Goal: Task Accomplishment & Management: Complete application form

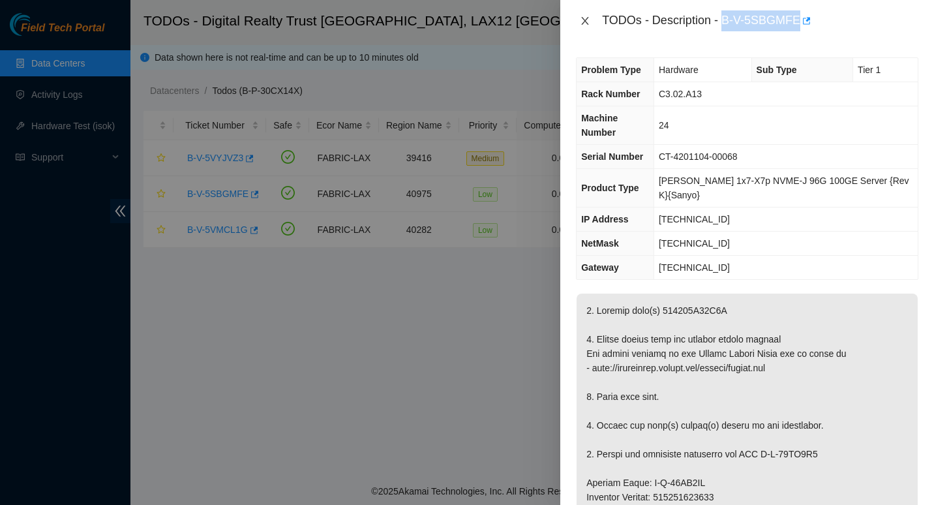
click at [583, 20] on icon "close" at bounding box center [585, 21] width 10 height 10
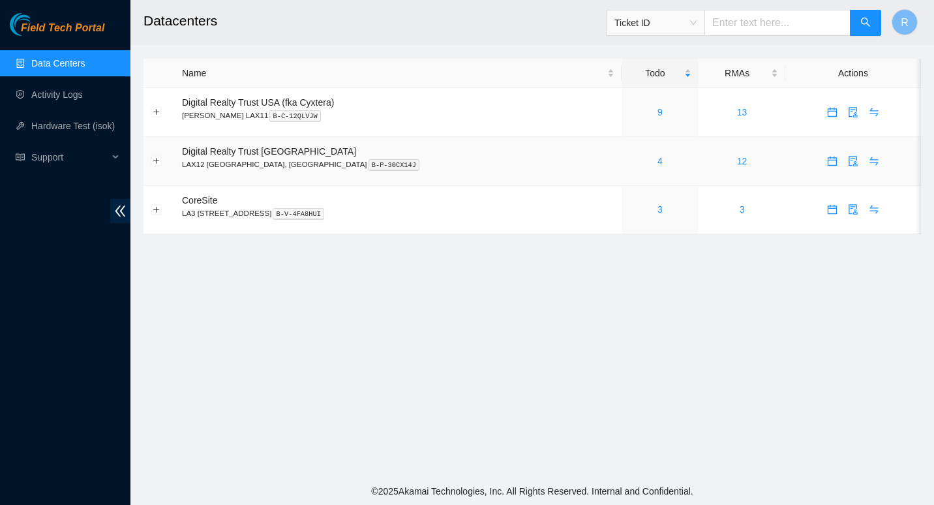
click at [629, 160] on div "4" at bounding box center [660, 161] width 63 height 14
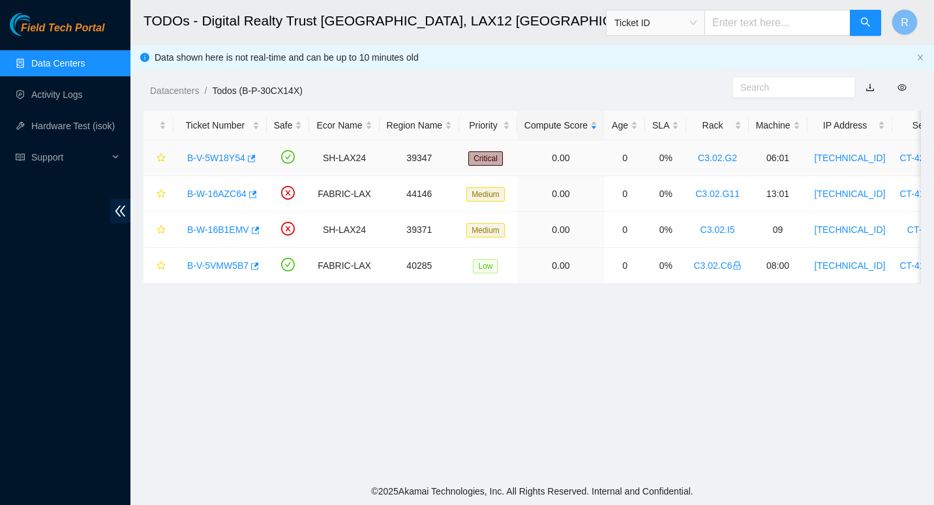
click at [215, 158] on link "B-V-5W18Y54" at bounding box center [216, 158] width 58 height 10
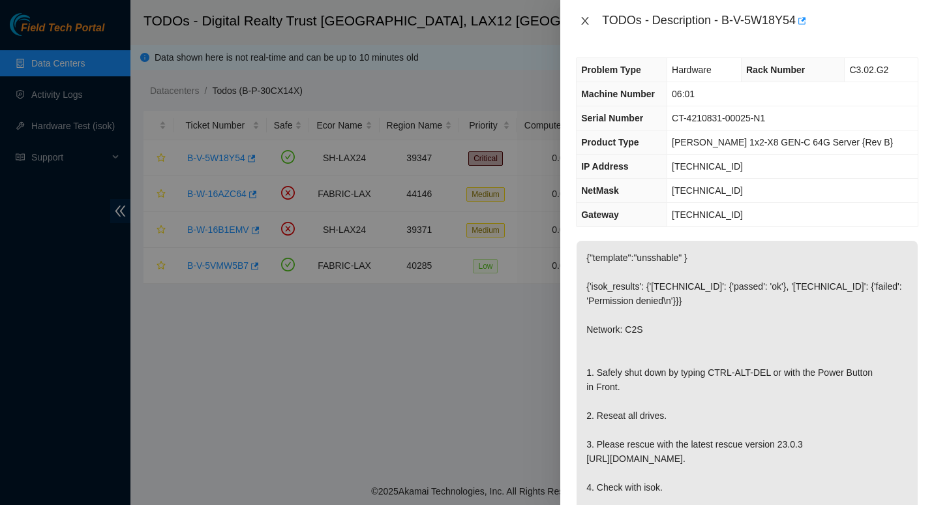
click at [584, 16] on icon "close" at bounding box center [585, 21] width 10 height 10
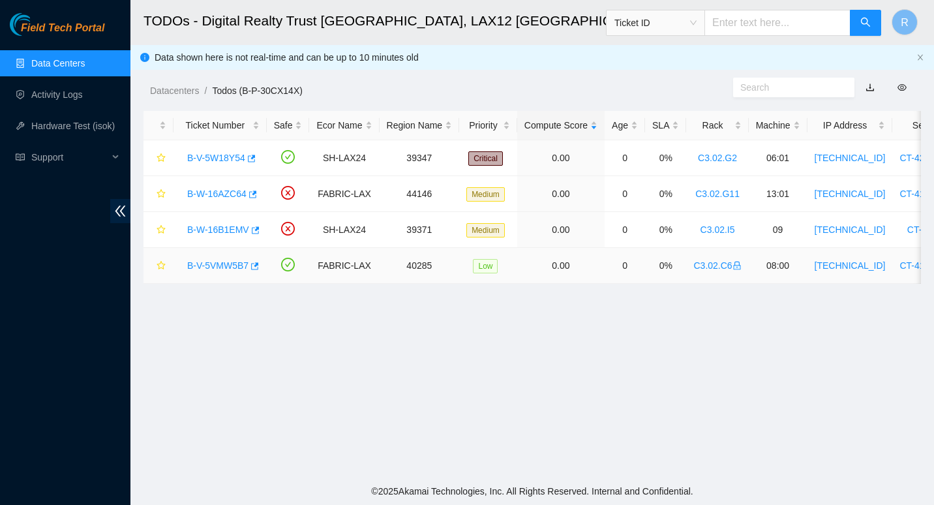
click at [201, 266] on link "B-V-5VMW5B7" at bounding box center [217, 265] width 61 height 10
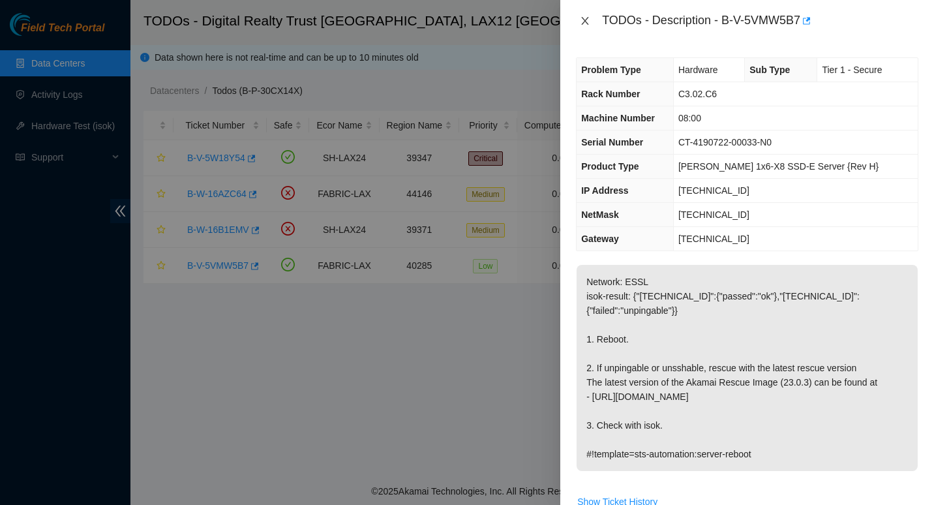
click at [586, 16] on icon "close" at bounding box center [585, 21] width 10 height 10
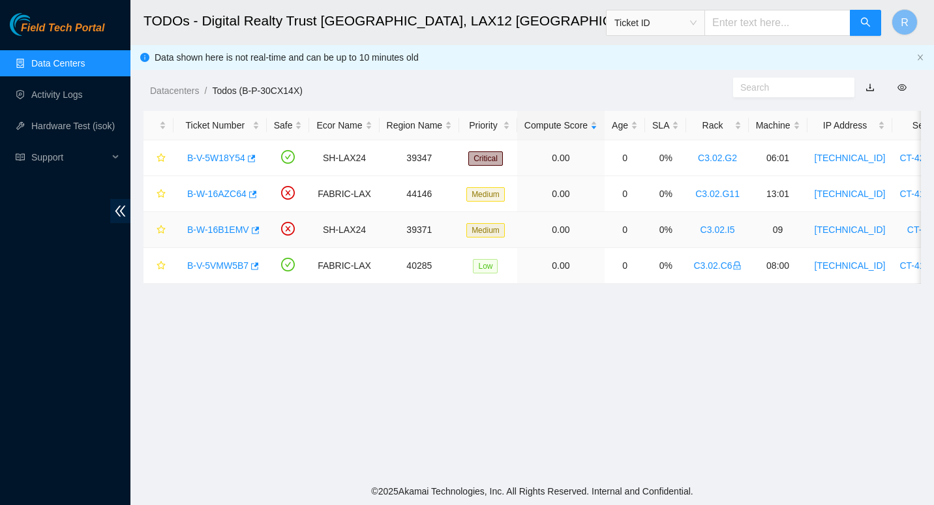
click at [213, 228] on link "B-W-16B1EMV" at bounding box center [218, 229] width 62 height 10
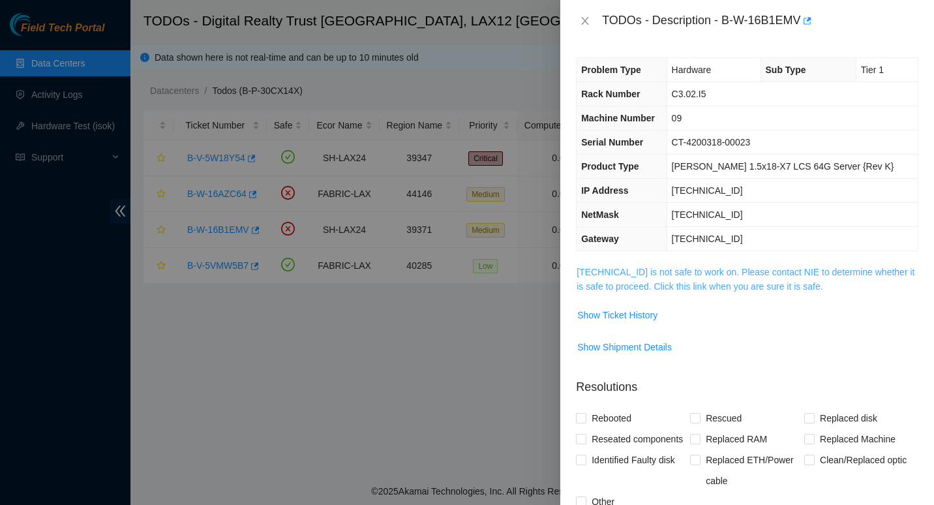
click at [628, 269] on link "184.27.47.140 is not safe to work on. Please contact NIE to determine whether i…" at bounding box center [745, 279] width 338 height 25
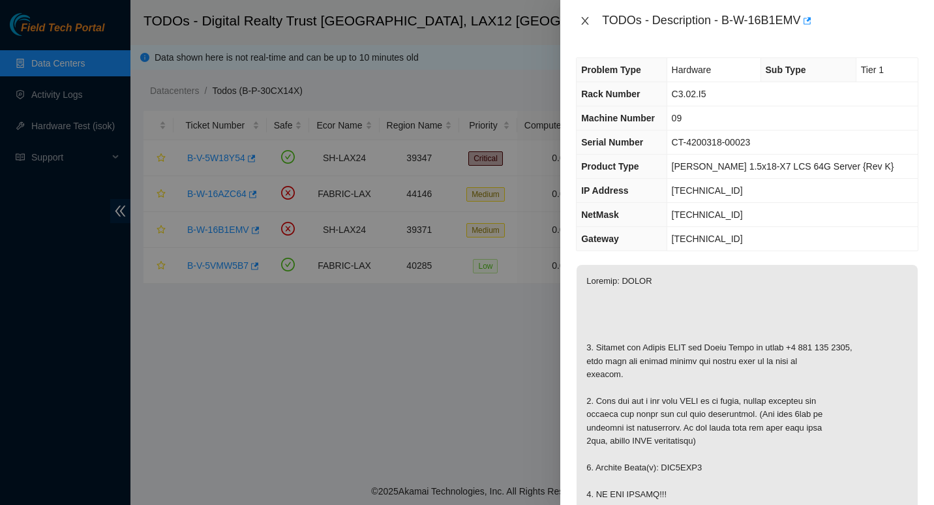
click at [591, 25] on button "Close" at bounding box center [585, 21] width 18 height 12
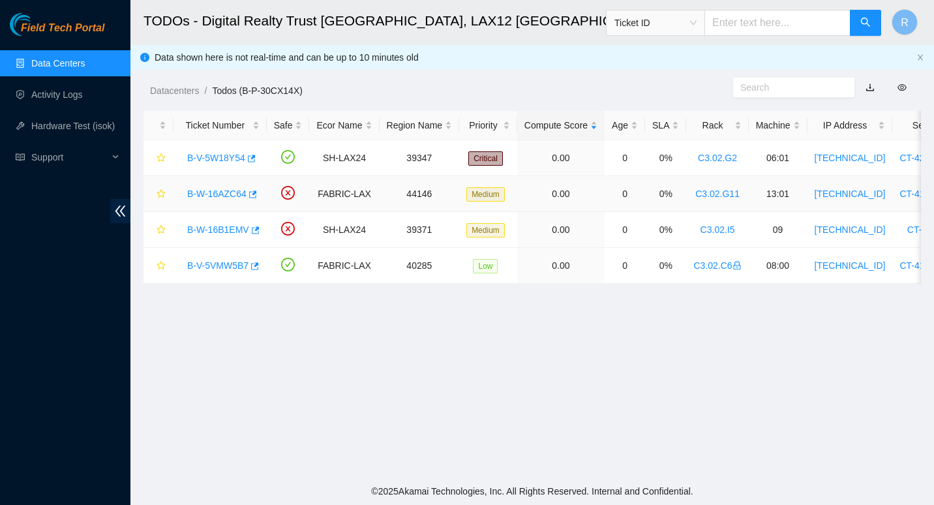
click at [207, 192] on link "B-W-16AZC64" at bounding box center [216, 193] width 59 height 10
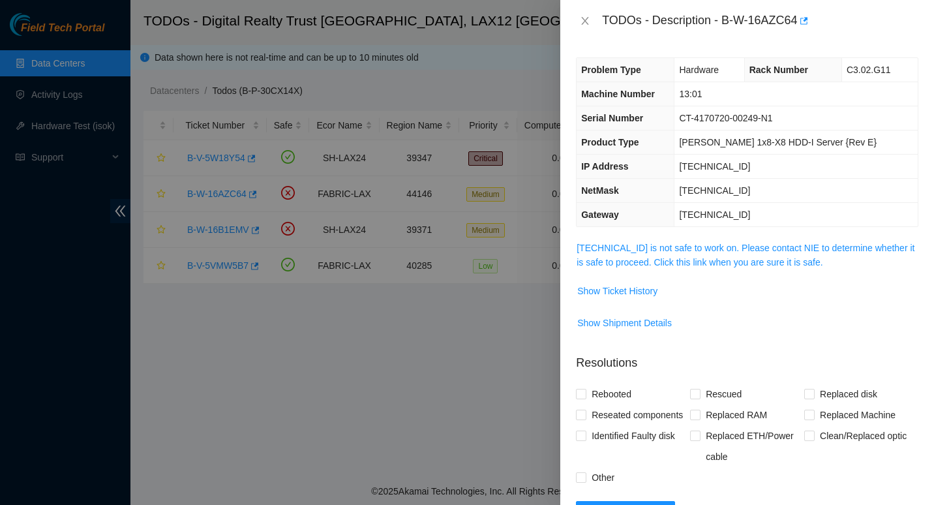
click at [621, 254] on span "23.194.216.29 is not safe to work on. Please contact NIE to determine whether i…" at bounding box center [746, 255] width 341 height 29
click at [628, 250] on link "23.194.216.29 is not safe to work on. Please contact NIE to determine whether i…" at bounding box center [745, 255] width 338 height 25
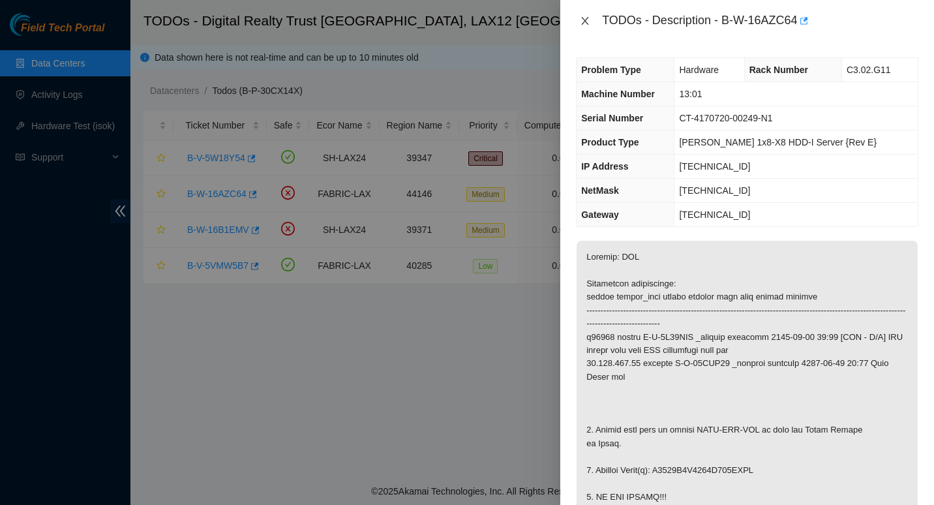
click at [588, 16] on icon "close" at bounding box center [585, 21] width 10 height 10
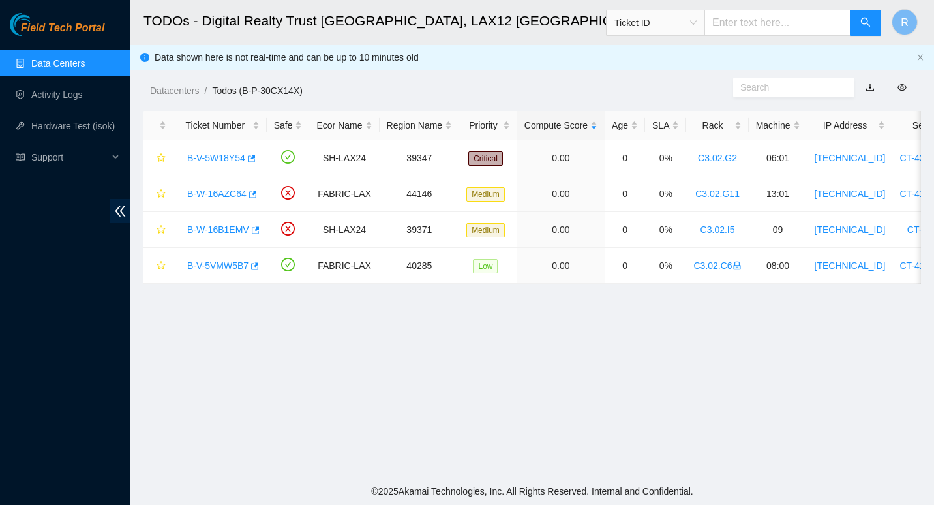
click at [912, 404] on main "TODOs - Digital Realty Trust USA, LAX12 El Segundo, CA Ticket ID R Data shown h…" at bounding box center [531, 238] width 803 height 477
click at [203, 155] on link "B-V-5W18Y54" at bounding box center [216, 158] width 58 height 10
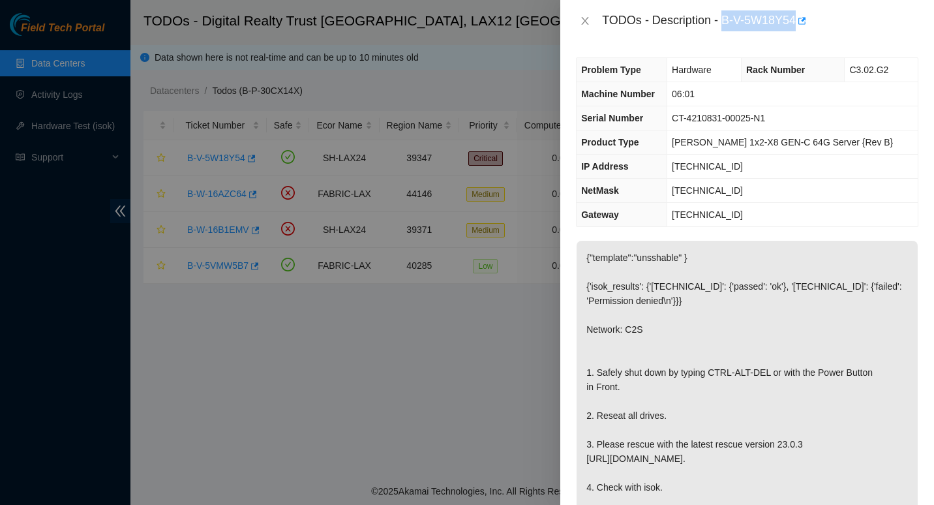
drag, startPoint x: 721, startPoint y: 19, endPoint x: 796, endPoint y: 19, distance: 75.0
click at [796, 19] on div "TODOs - Description - B-V-5W18Y54" at bounding box center [760, 20] width 316 height 21
copy div "B-V-5W18Y54"
click at [904, 179] on td "255.255.255.128" at bounding box center [792, 191] width 250 height 24
click at [590, 23] on icon "close" at bounding box center [585, 21] width 10 height 10
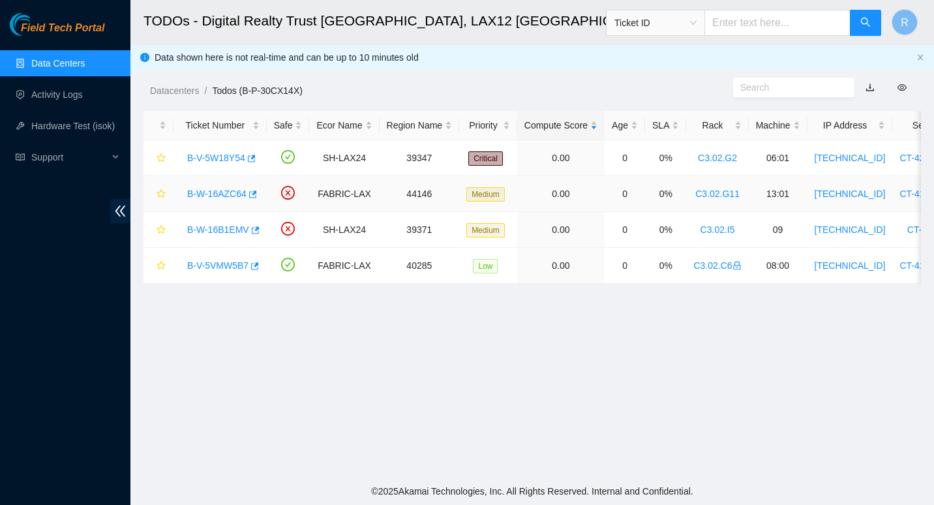
click at [191, 192] on link "B-W-16AZC64" at bounding box center [216, 193] width 59 height 10
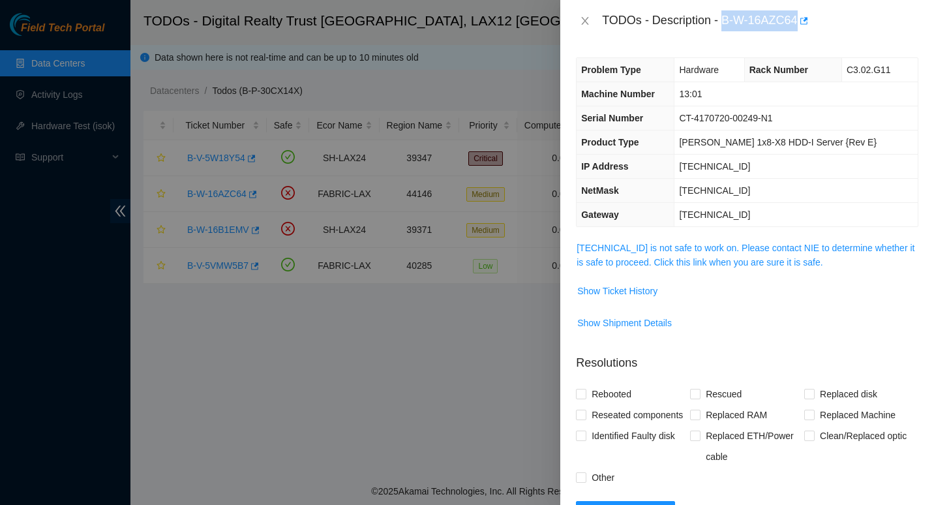
drag, startPoint x: 723, startPoint y: 22, endPoint x: 797, endPoint y: 27, distance: 73.9
click at [797, 27] on div "TODOs - Description - B-W-16AZC64" at bounding box center [760, 20] width 316 height 21
copy div "B-W-16AZC64"
click at [875, 20] on div "TODOs - Description - B-W-16AZC64" at bounding box center [760, 20] width 316 height 21
click at [584, 25] on icon "close" at bounding box center [585, 21] width 10 height 10
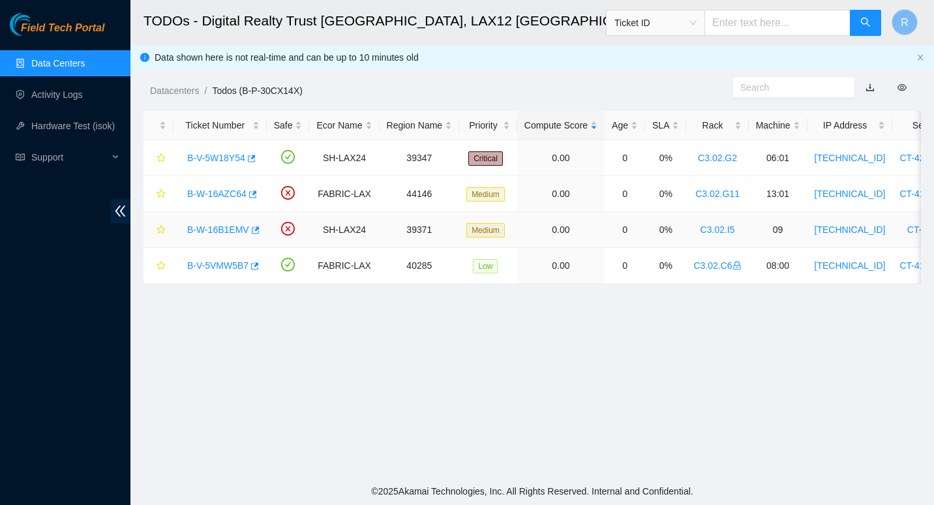
click at [228, 226] on link "B-W-16B1EMV" at bounding box center [218, 229] width 62 height 10
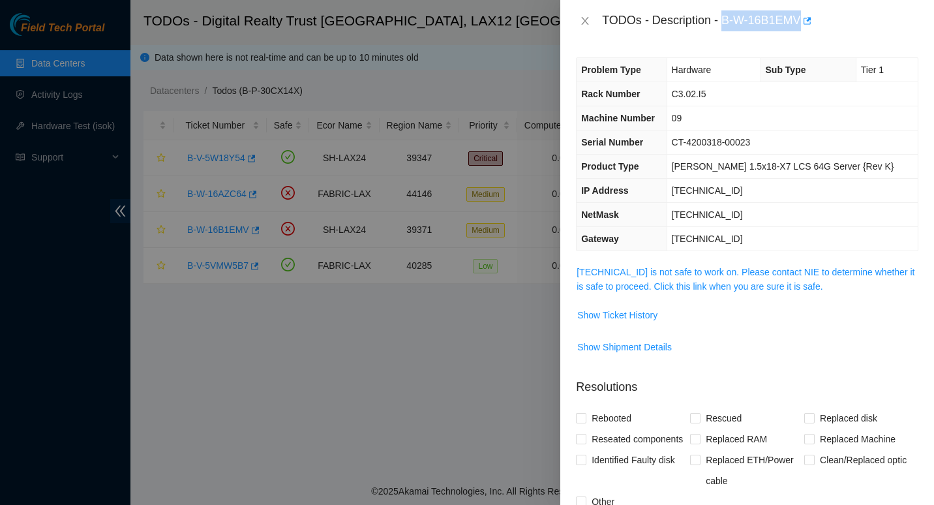
drag, startPoint x: 723, startPoint y: 21, endPoint x: 799, endPoint y: 19, distance: 77.0
click at [799, 19] on div "TODOs - Description - B-W-16B1EMV" at bounding box center [760, 20] width 316 height 21
copy div "B-W-16B1EMV"
click at [587, 27] on button "Close" at bounding box center [585, 21] width 18 height 12
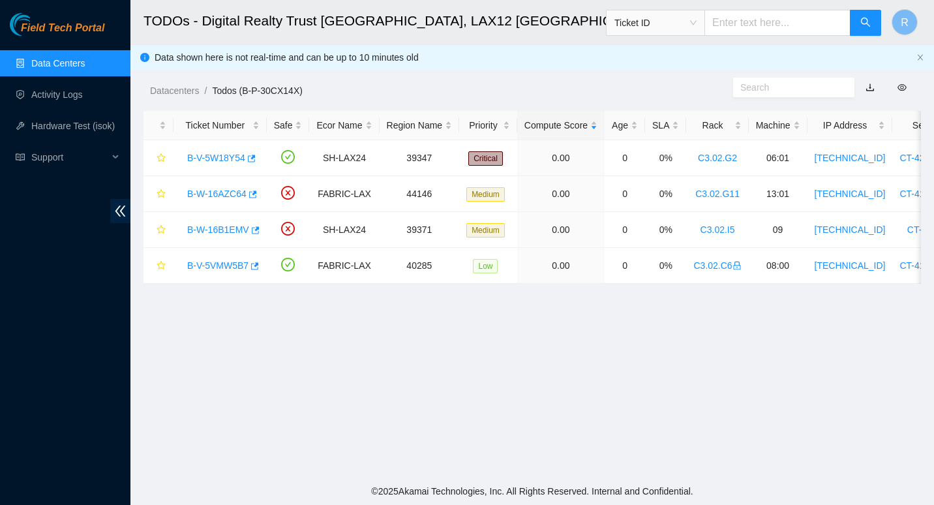
click at [47, 60] on link "Data Centers" at bounding box center [57, 63] width 53 height 10
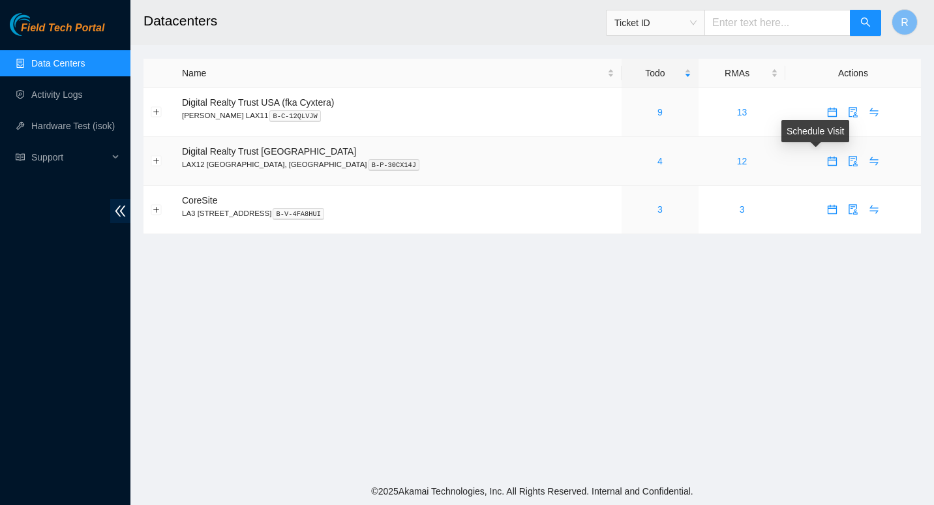
click at [827, 160] on icon "calendar" at bounding box center [832, 161] width 10 height 10
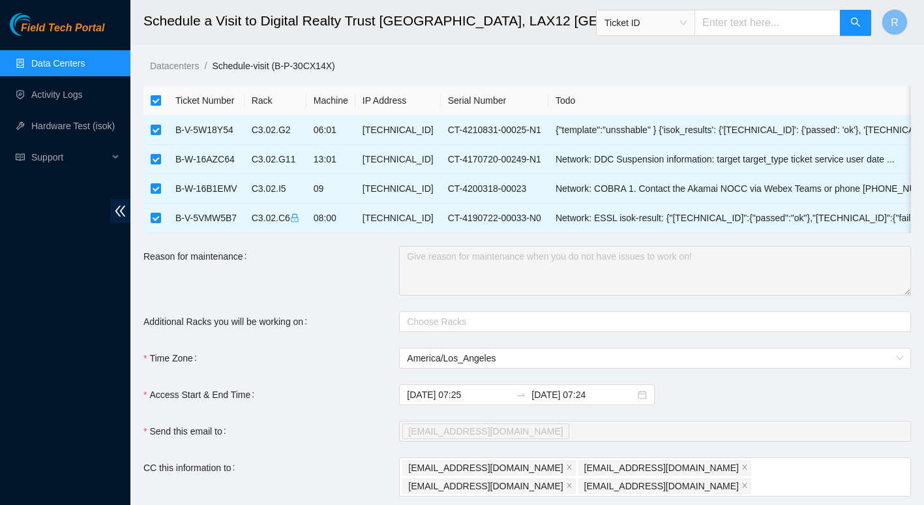
click at [157, 98] on input "checkbox" at bounding box center [156, 100] width 10 height 10
checkbox input "false"
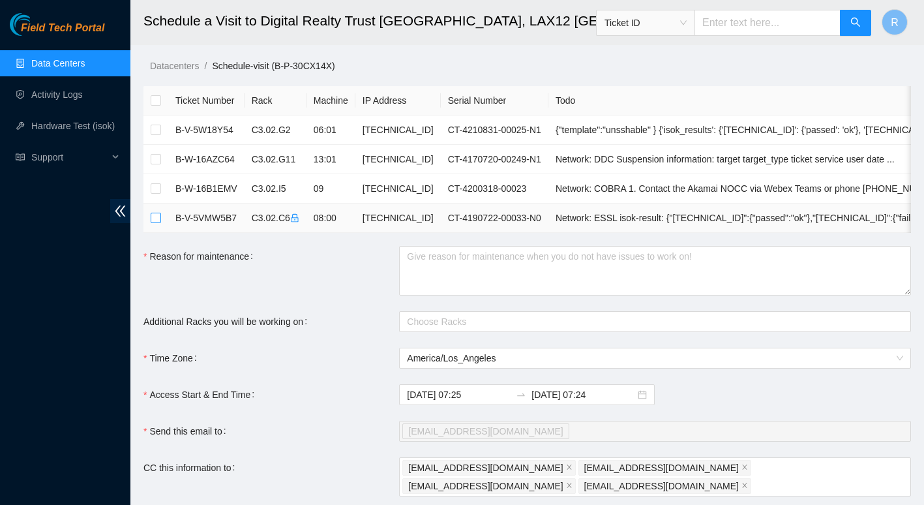
click at [157, 213] on input "checkbox" at bounding box center [156, 218] width 10 height 10
checkbox input "true"
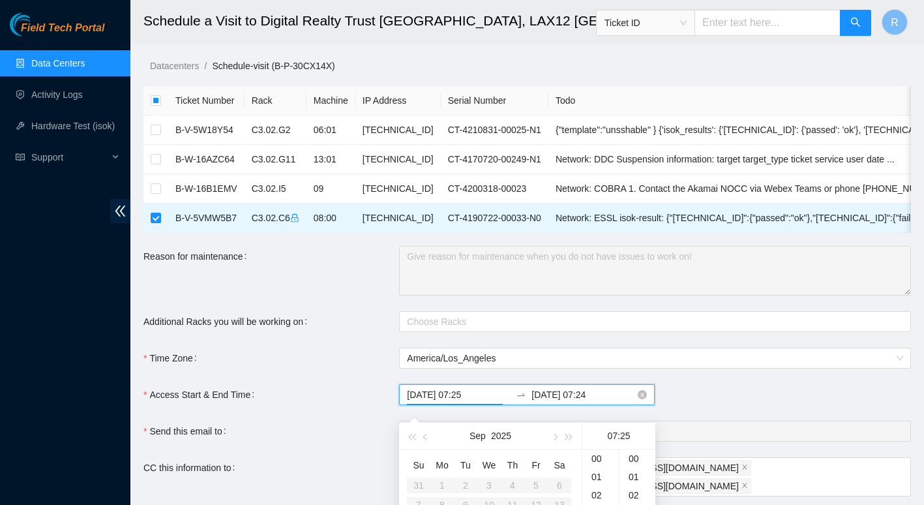
click at [476, 402] on input "2025-09-23 07:25" at bounding box center [459, 394] width 104 height 14
click at [638, 478] on div "30" at bounding box center [637, 484] width 36 height 18
type input "2025-09-23 07:30"
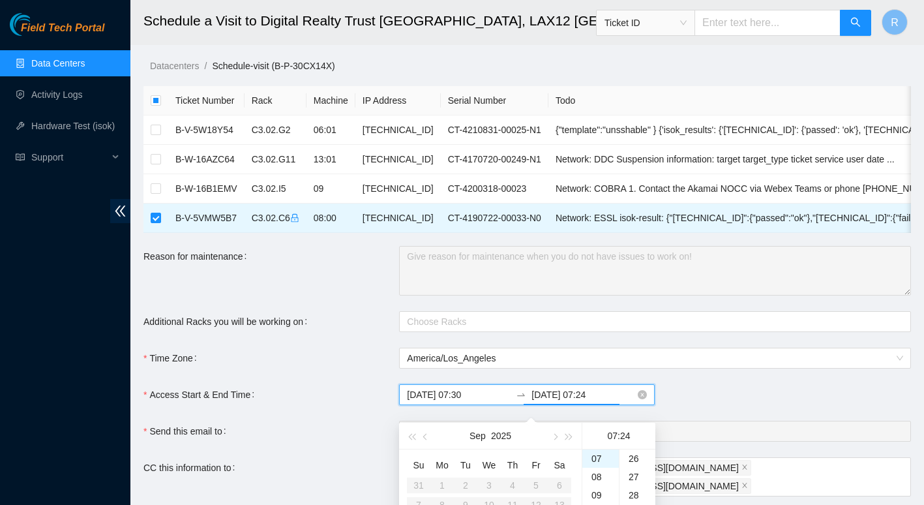
click at [599, 400] on input "2025-09-24 07:24" at bounding box center [583, 394] width 104 height 14
click at [598, 459] on div "12" at bounding box center [600, 462] width 37 height 18
click at [633, 457] on div "00" at bounding box center [637, 458] width 36 height 18
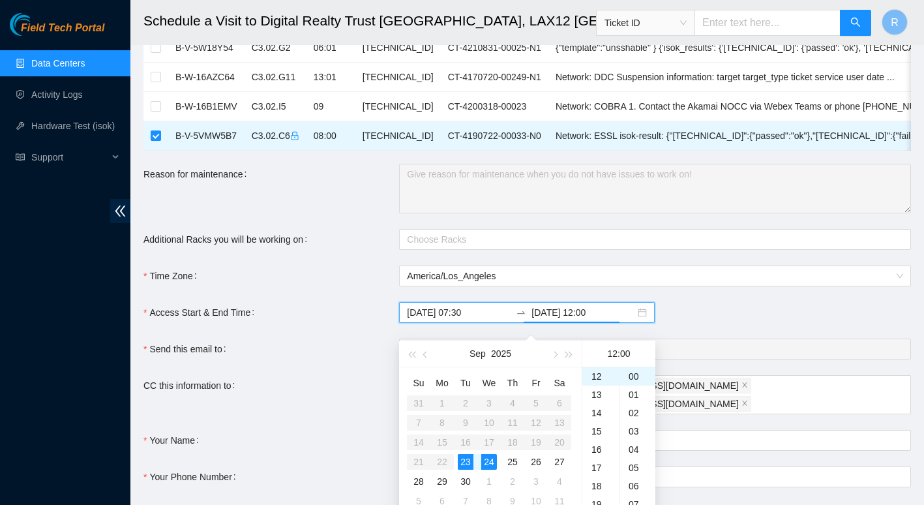
scroll to position [83, 0]
type input "2025-09-23 12:00"
click at [463, 458] on div "23" at bounding box center [466, 461] width 16 height 16
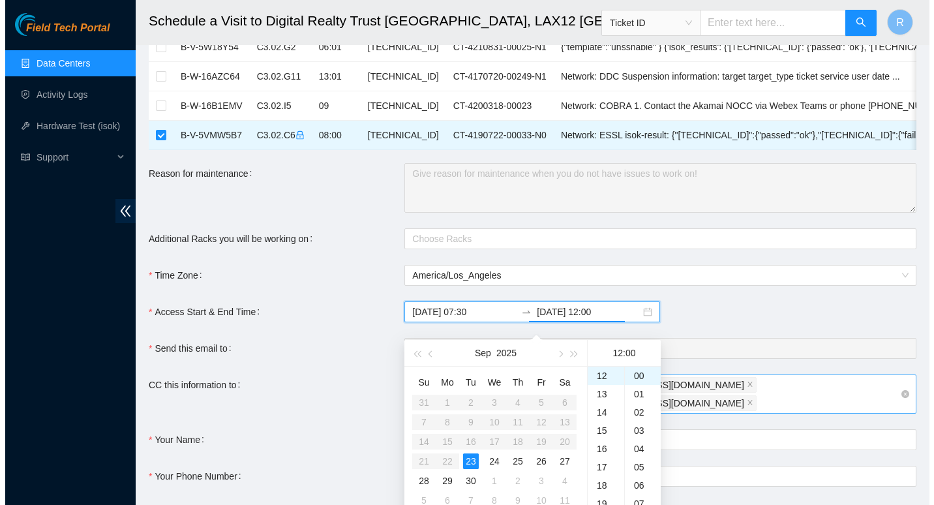
scroll to position [172, 0]
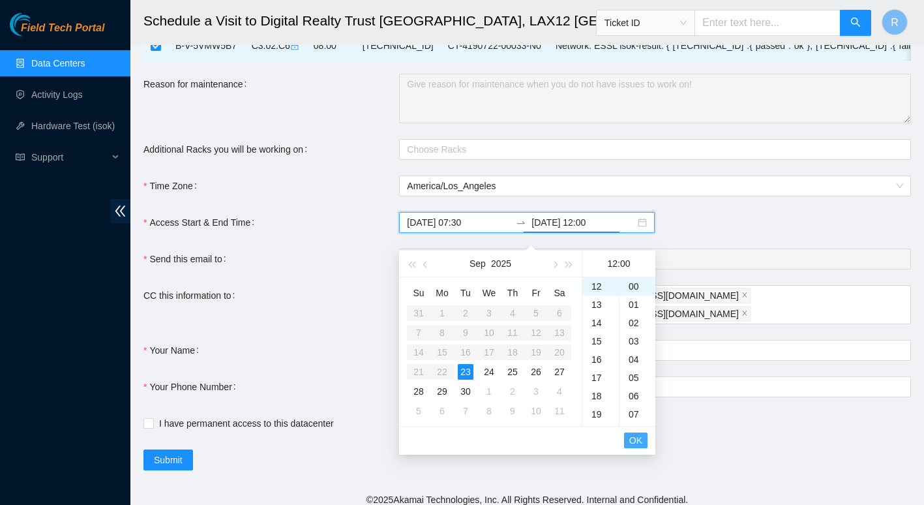
click at [636, 441] on span "OK" at bounding box center [635, 440] width 13 height 14
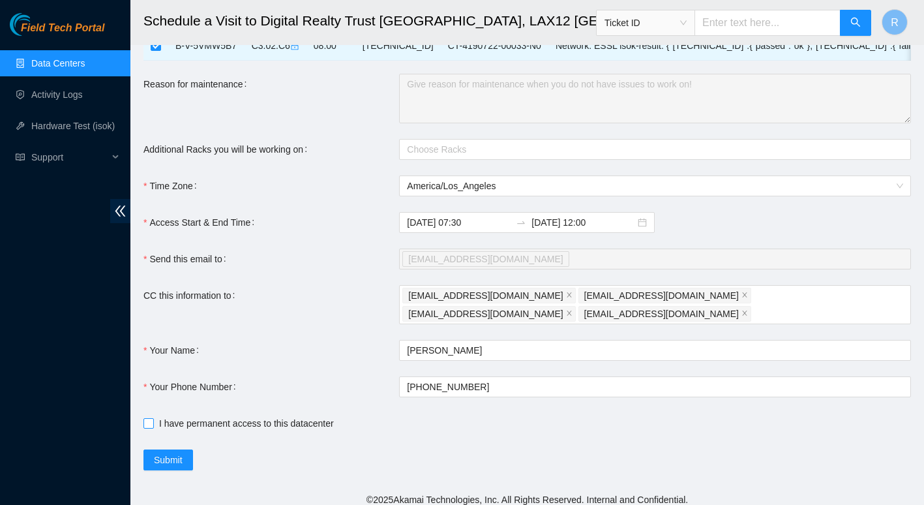
click at [145, 418] on input "I have permanent access to this datacenter" at bounding box center [147, 422] width 9 height 9
checkbox input "true"
click at [173, 453] on span "Submit" at bounding box center [168, 460] width 29 height 14
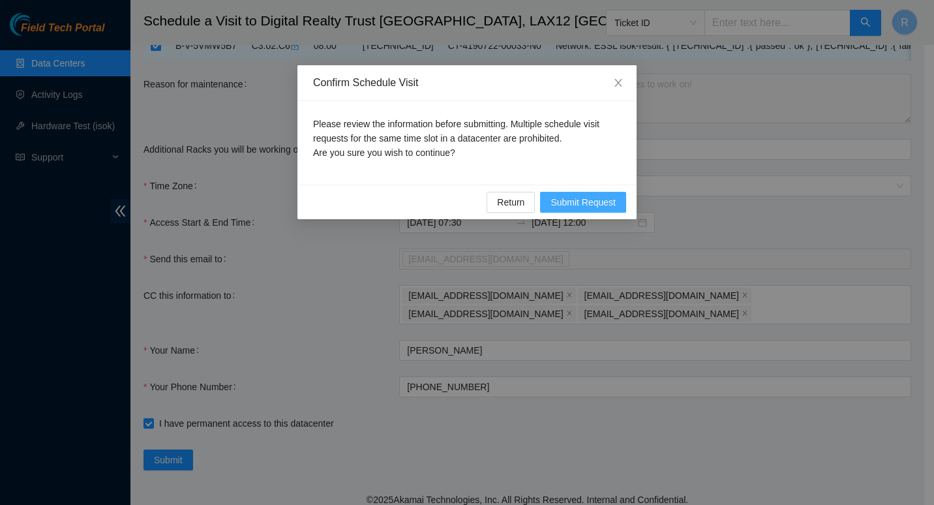
click at [586, 197] on span "Submit Request" at bounding box center [582, 202] width 65 height 14
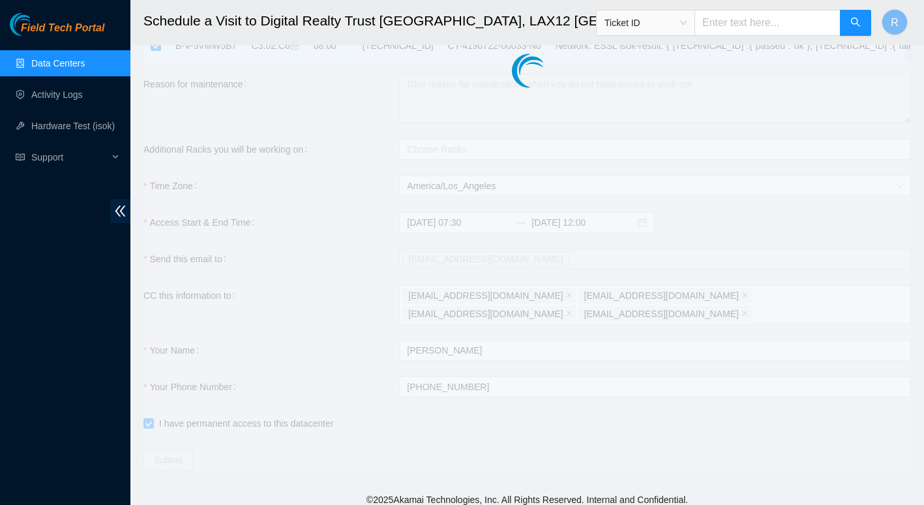
type input "2025-09-23 07:26"
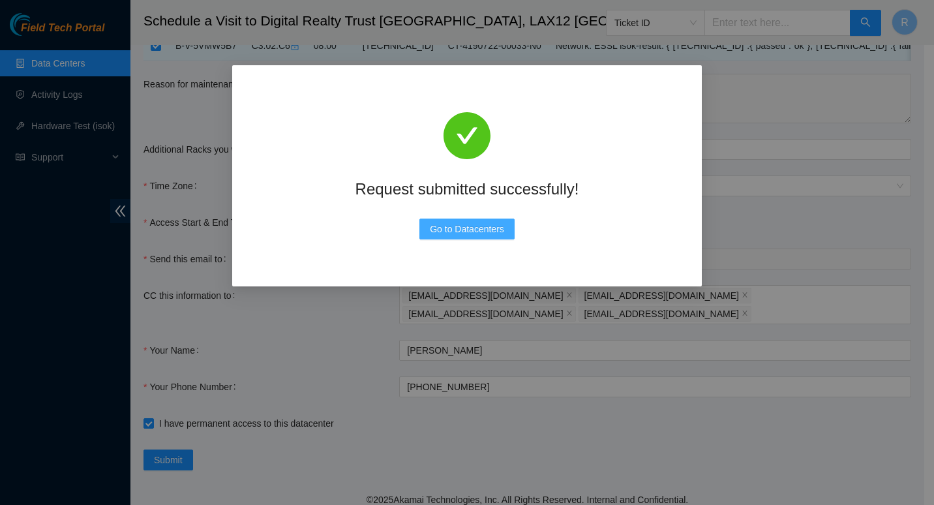
click at [480, 230] on span "Go to Datacenters" at bounding box center [467, 229] width 74 height 14
